Goal: Task Accomplishment & Management: Manage account settings

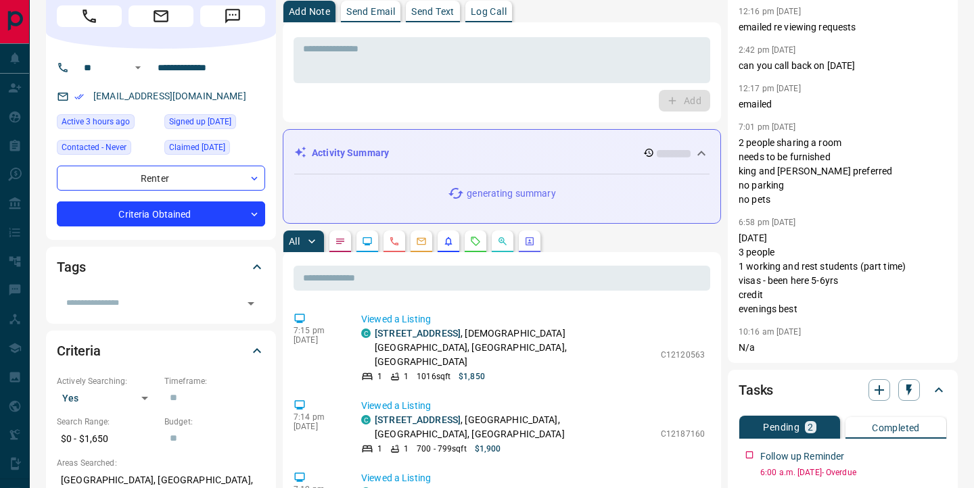
scroll to position [57, 0]
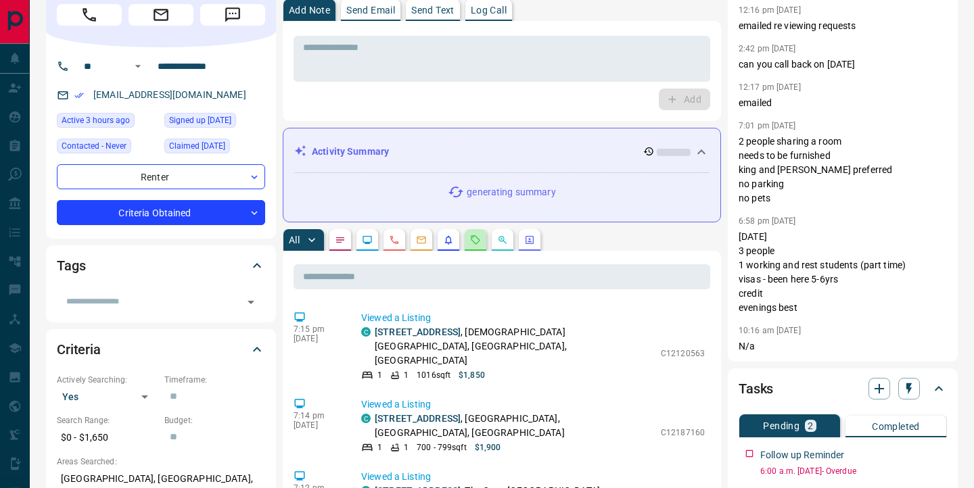
click at [470, 243] on icon "Requests" at bounding box center [475, 240] width 11 height 11
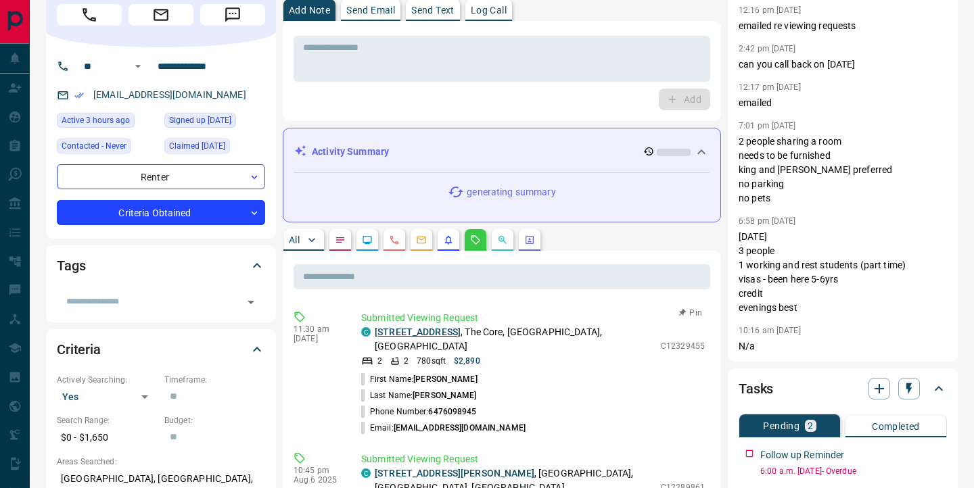
click at [447, 334] on link "[STREET_ADDRESS]" at bounding box center [418, 332] width 86 height 11
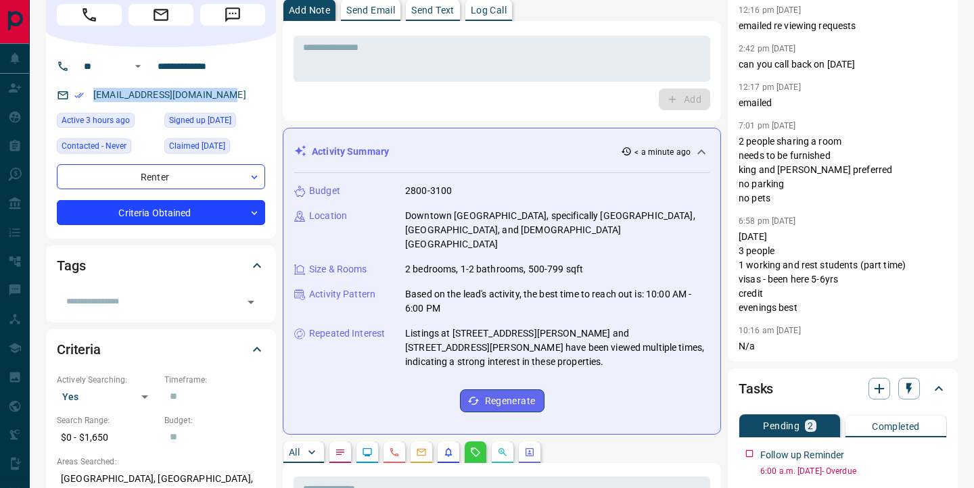
drag, startPoint x: 245, startPoint y: 93, endPoint x: 92, endPoint y: 91, distance: 153.5
click at [92, 91] on div "[EMAIL_ADDRESS][DOMAIN_NAME]" at bounding box center [161, 95] width 208 height 22
copy link "[EMAIL_ADDRESS][DOMAIN_NAME]"
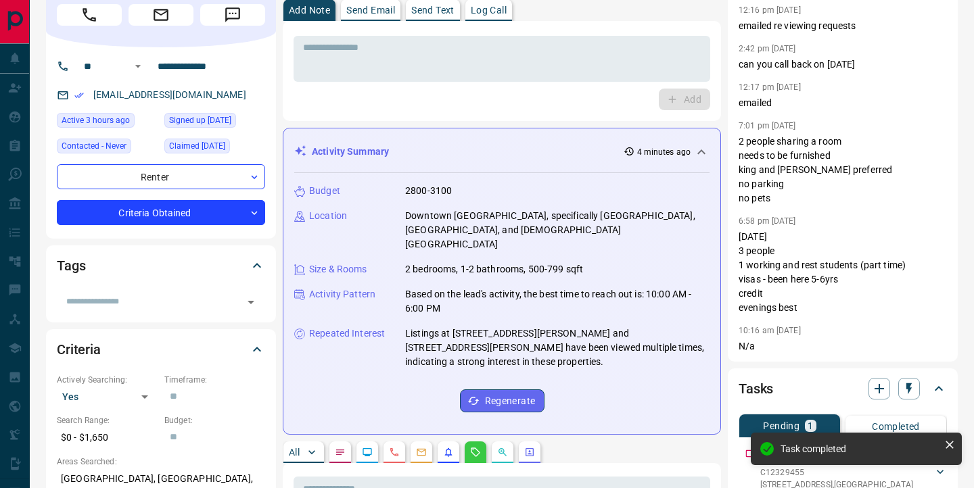
click at [748, 454] on div "Task completed" at bounding box center [856, 454] width 216 height 49
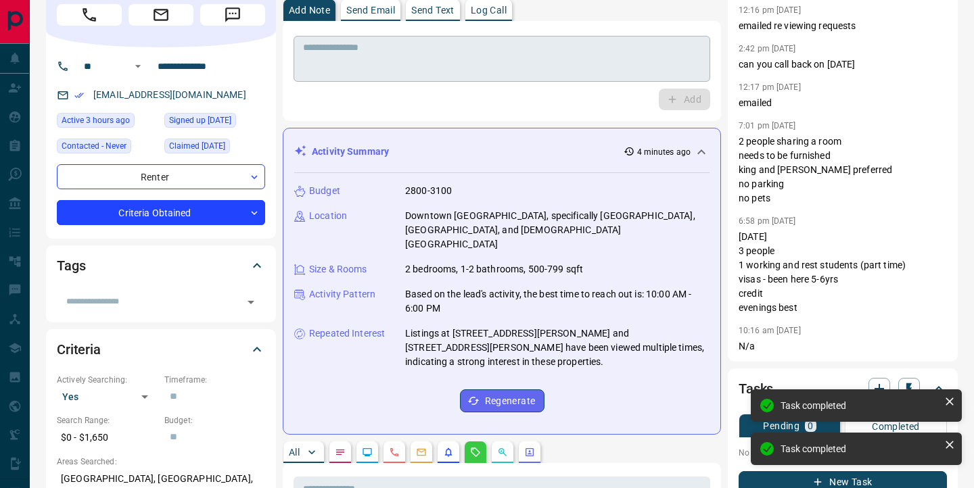
click at [419, 47] on textarea at bounding box center [502, 59] width 398 height 34
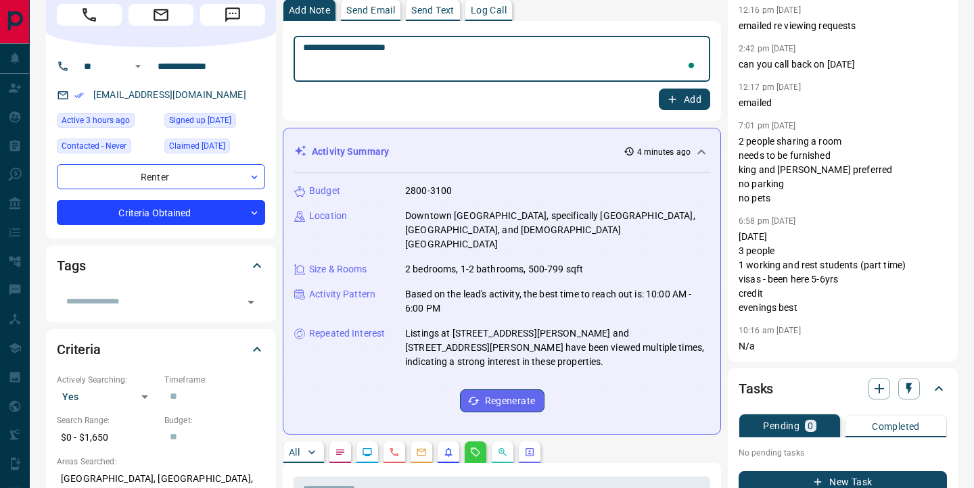
type textarea "**********"
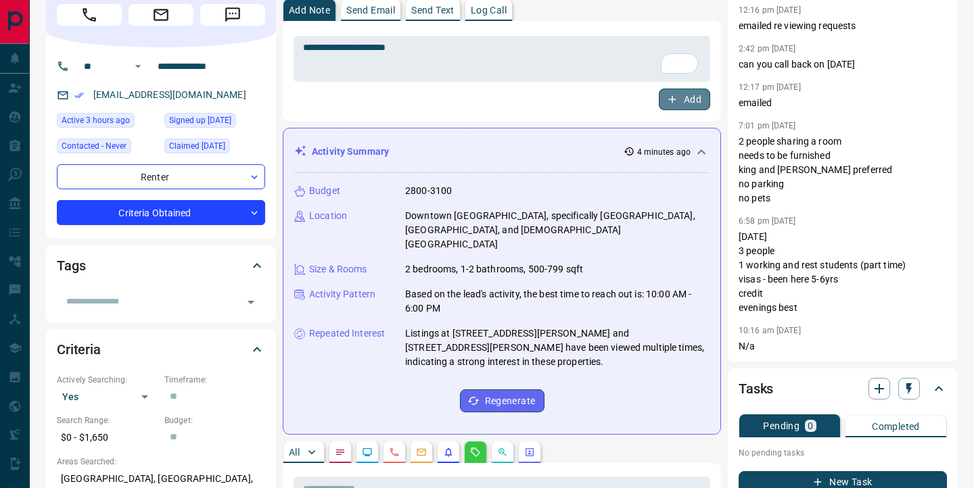
click at [678, 100] on button "Add" at bounding box center [683, 100] width 51 height 22
click at [910, 390] on icon "button" at bounding box center [909, 389] width 14 height 14
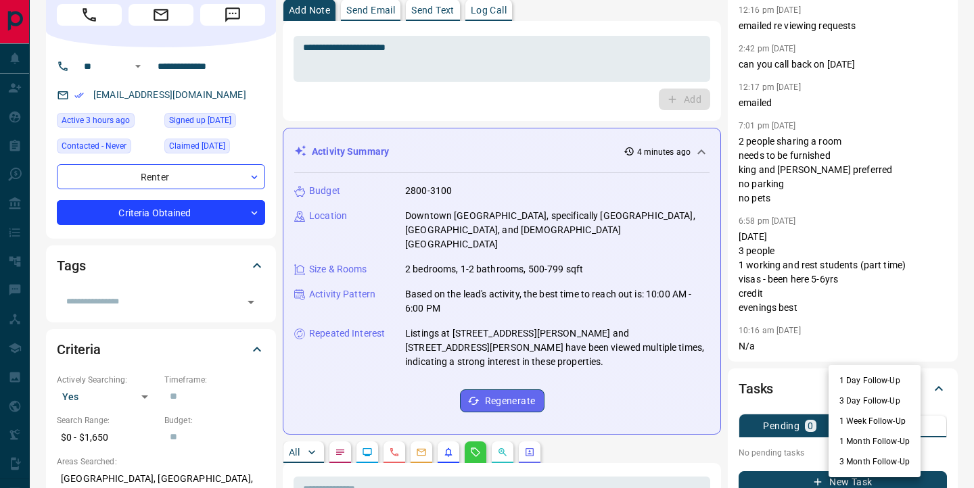
click at [879, 402] on li "3 Day Follow-Up" at bounding box center [874, 401] width 92 height 20
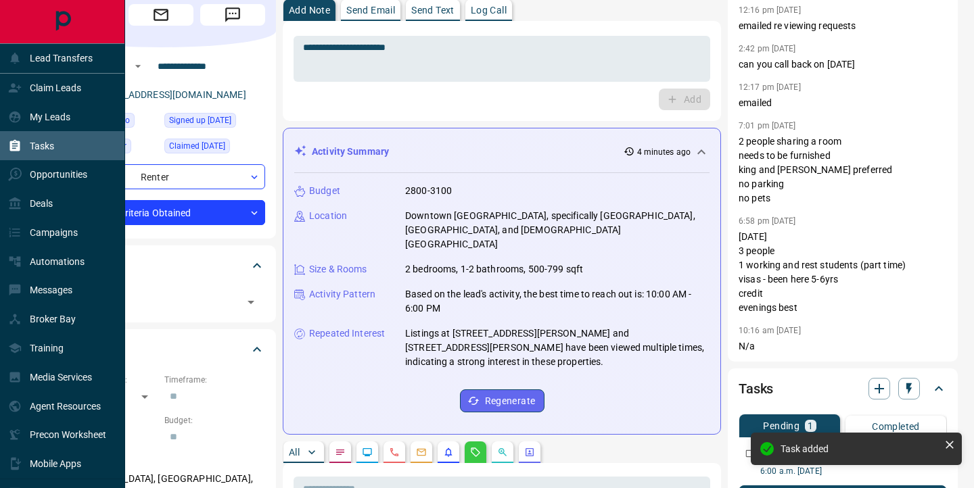
click at [20, 146] on icon at bounding box center [15, 146] width 14 height 14
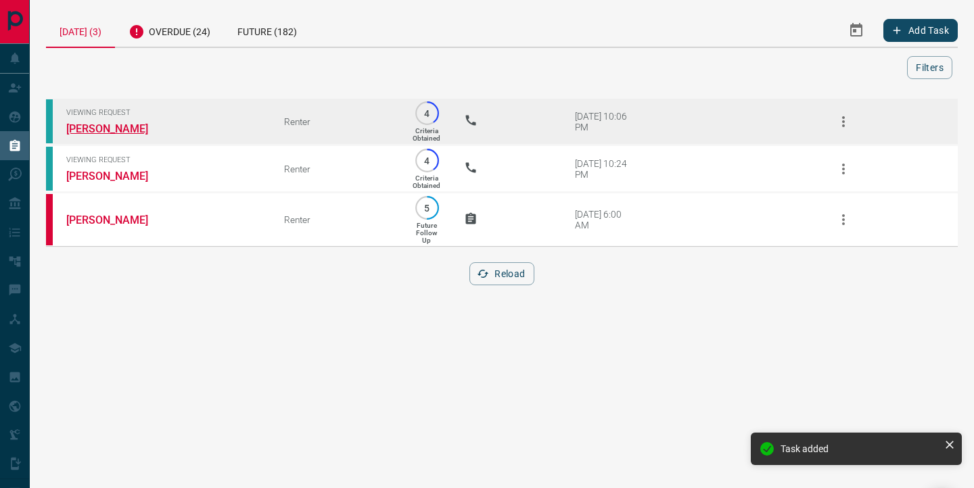
click at [111, 128] on link "[PERSON_NAME]" at bounding box center [116, 128] width 101 height 13
